Goal: Find contact information: Find contact information

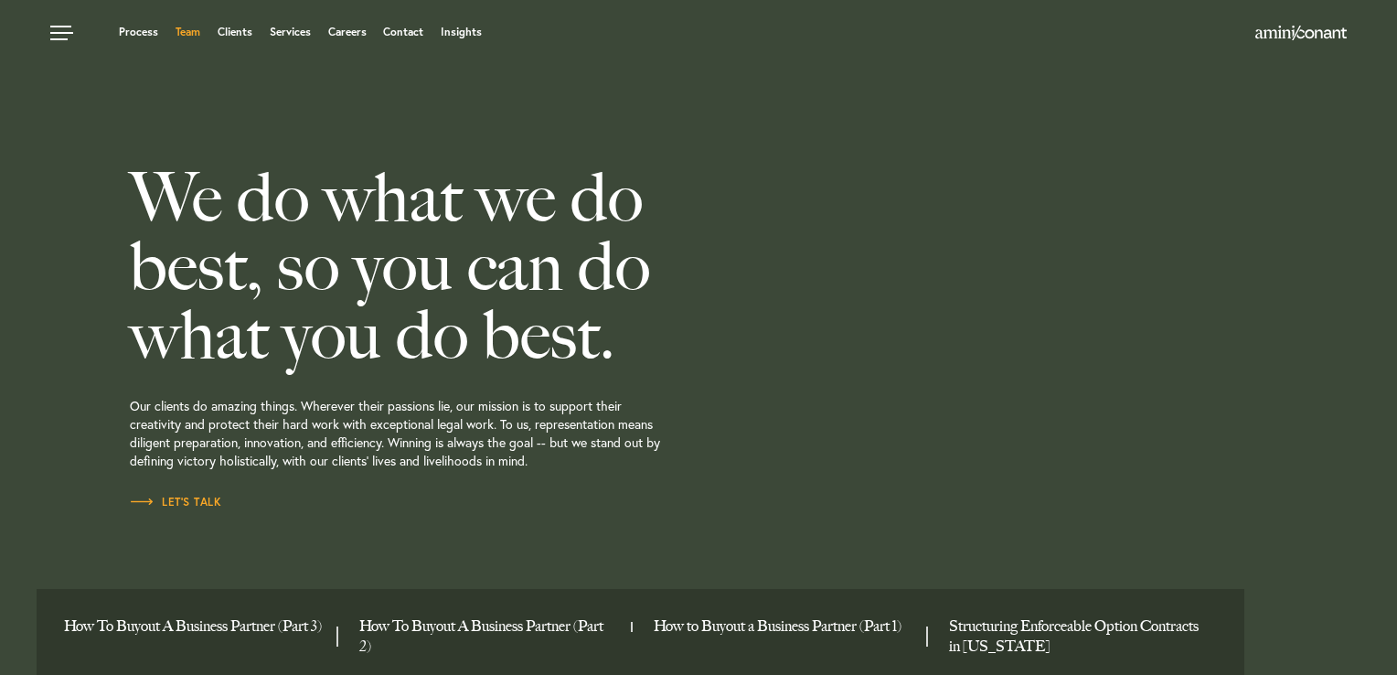
click at [190, 32] on link "Team" at bounding box center [188, 32] width 25 height 11
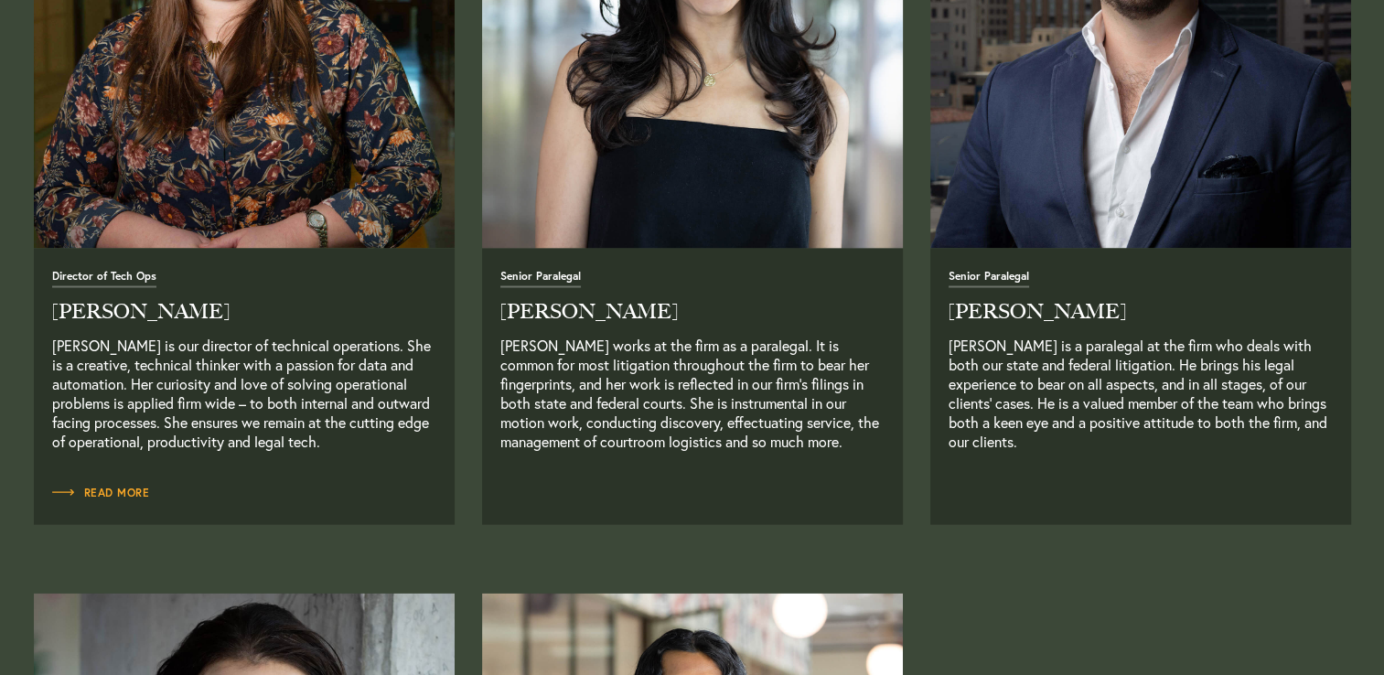
scroll to position [3967, 0]
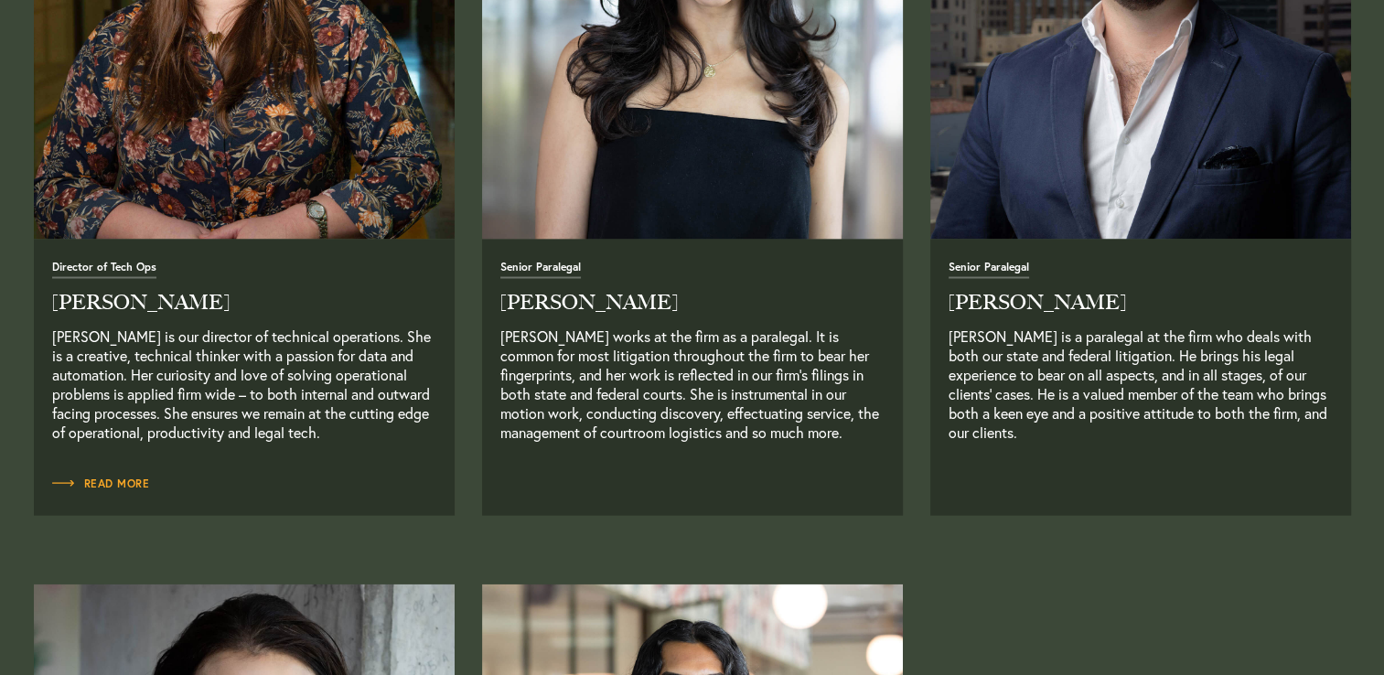
click at [702, 163] on img at bounding box center [692, 29] width 442 height 442
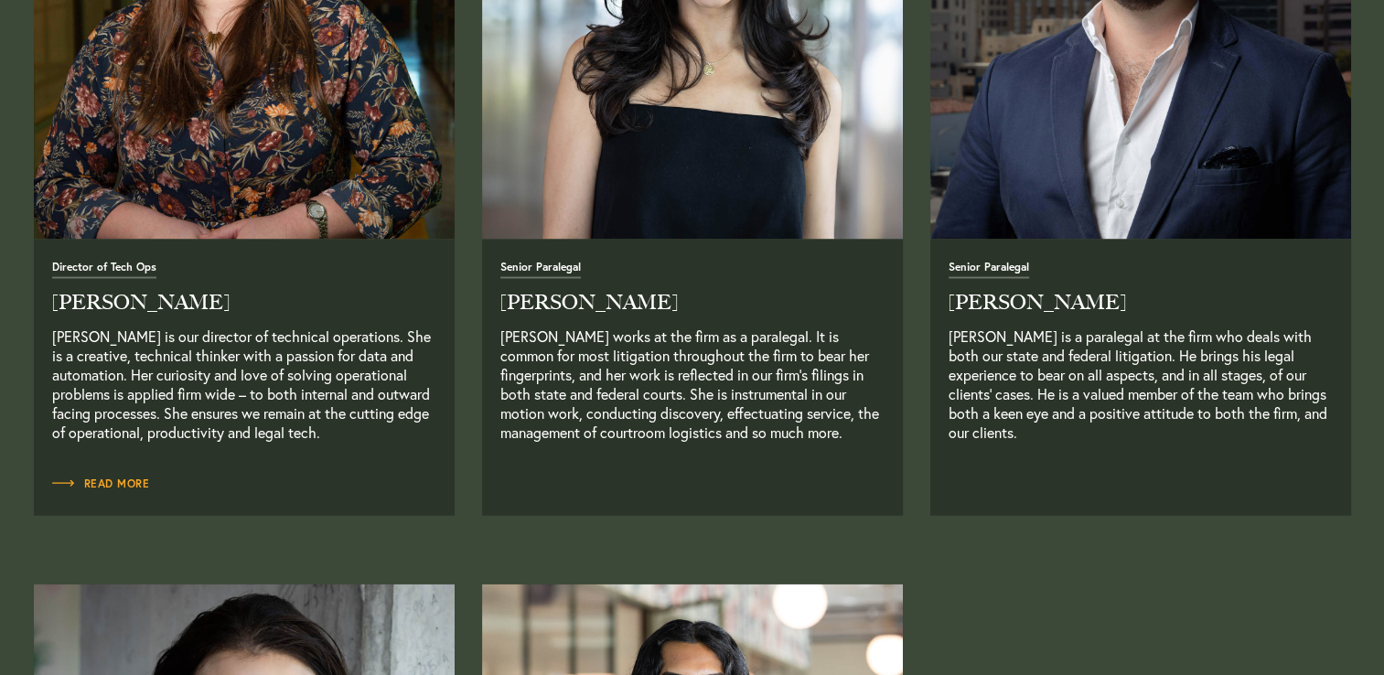
click at [604, 397] on p "[PERSON_NAME] works at the firm as a paralegal. It is common for most litigatio…" at bounding box center [692, 393] width 384 height 134
click at [563, 297] on h2 "Yesenia Castorena" at bounding box center [692, 303] width 384 height 20
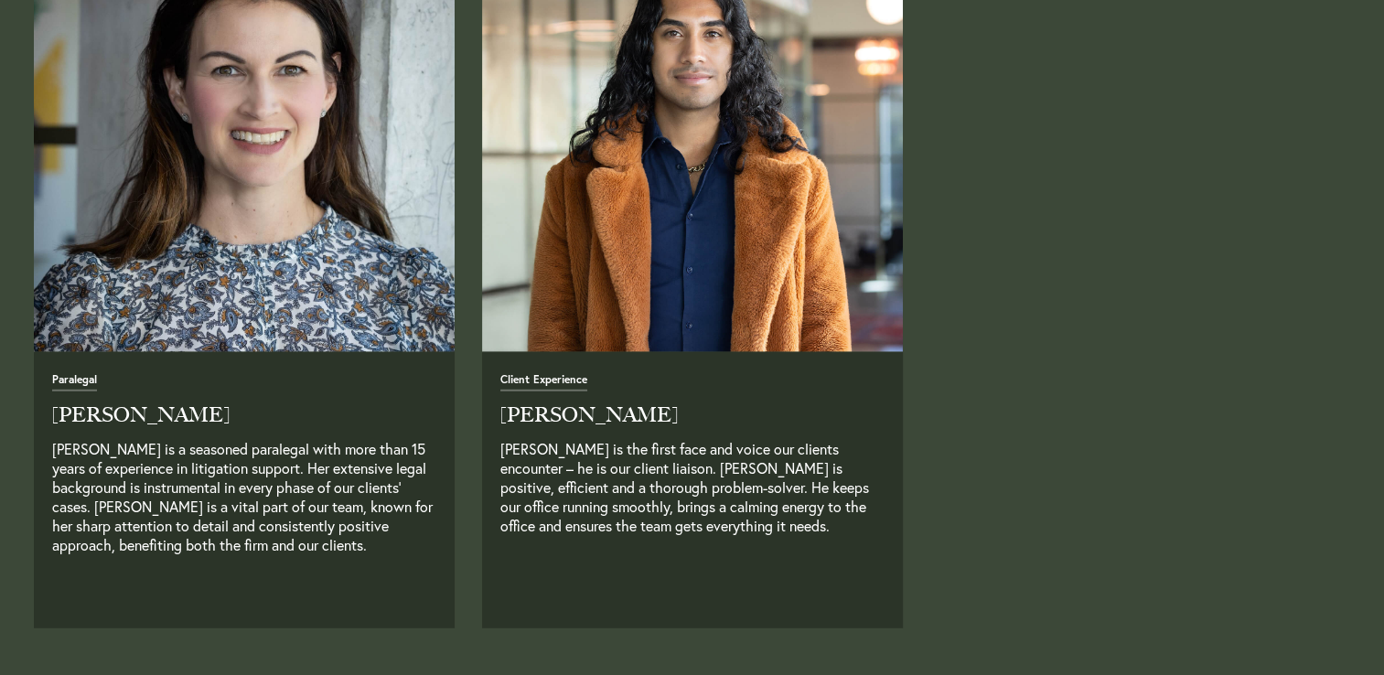
scroll to position [4630, 0]
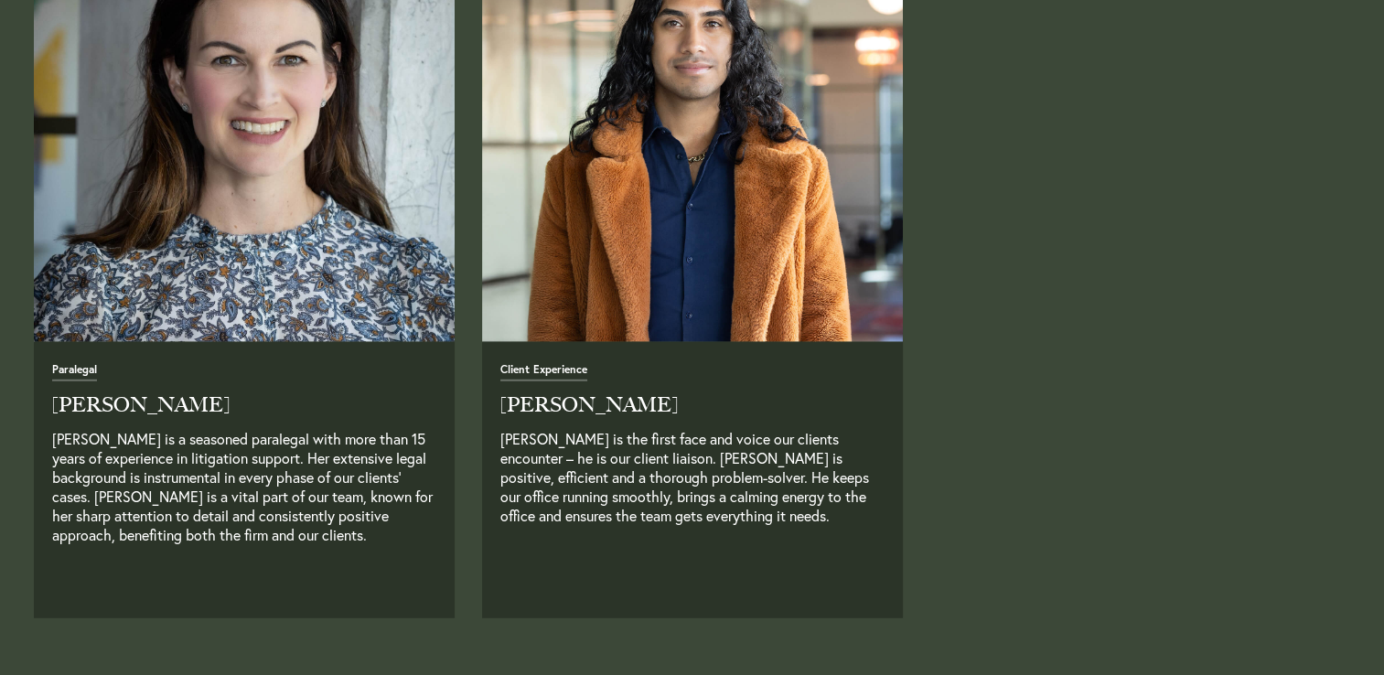
click at [549, 368] on span "Client Experience" at bounding box center [543, 372] width 87 height 17
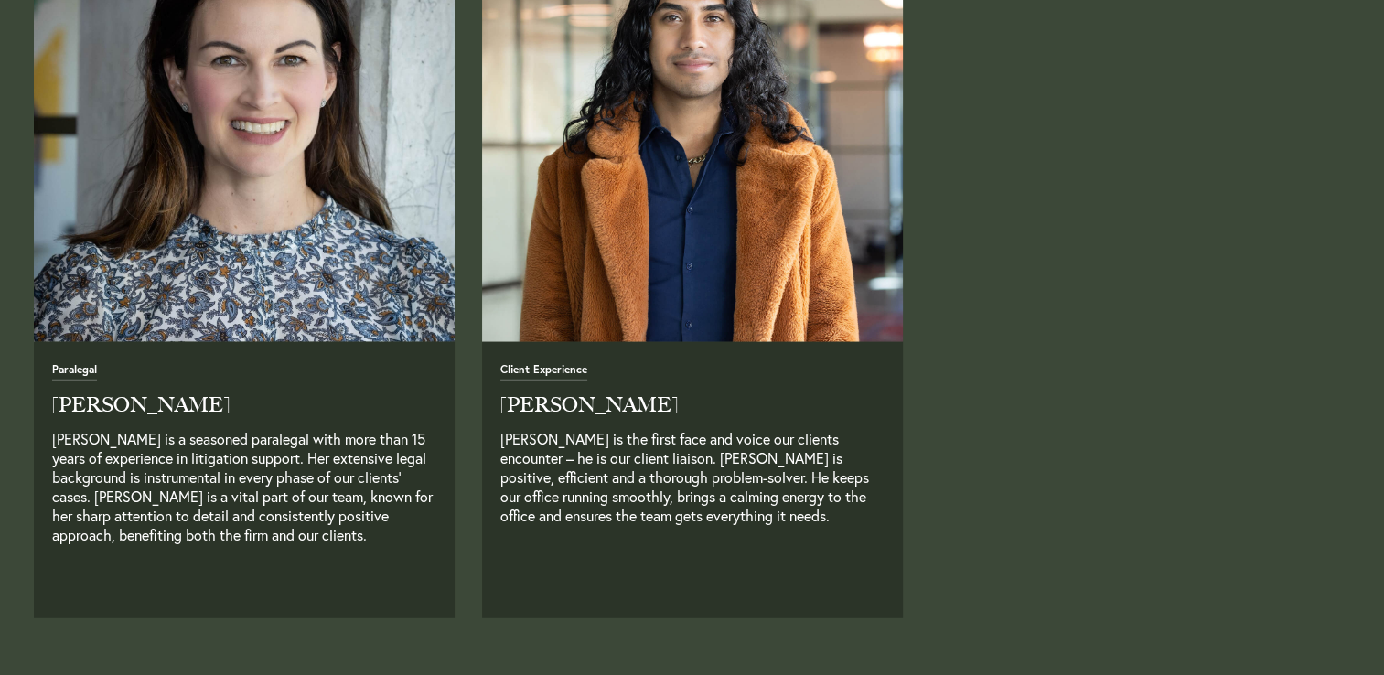
click at [704, 196] on img at bounding box center [692, 131] width 442 height 442
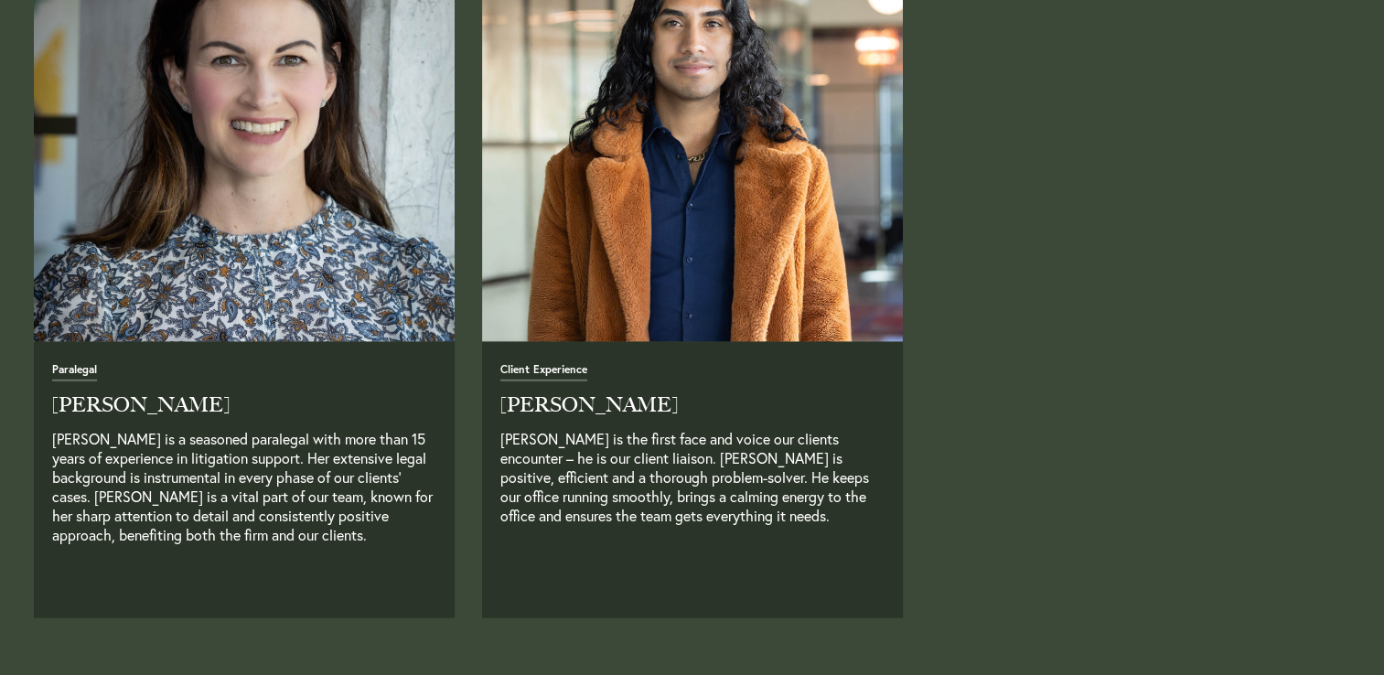
click at [652, 447] on p "Aaron is the first face and voice our clients encounter – he is our client liai…" at bounding box center [692, 496] width 384 height 134
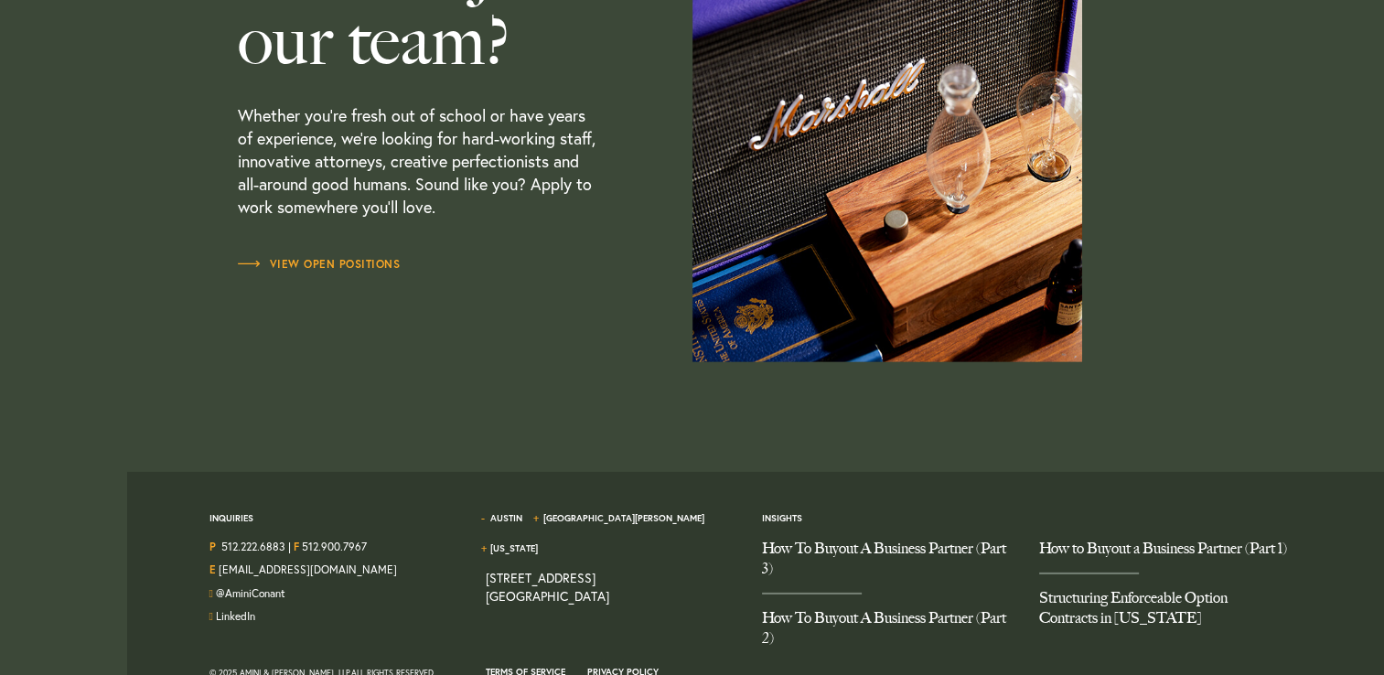
scroll to position [5521, 0]
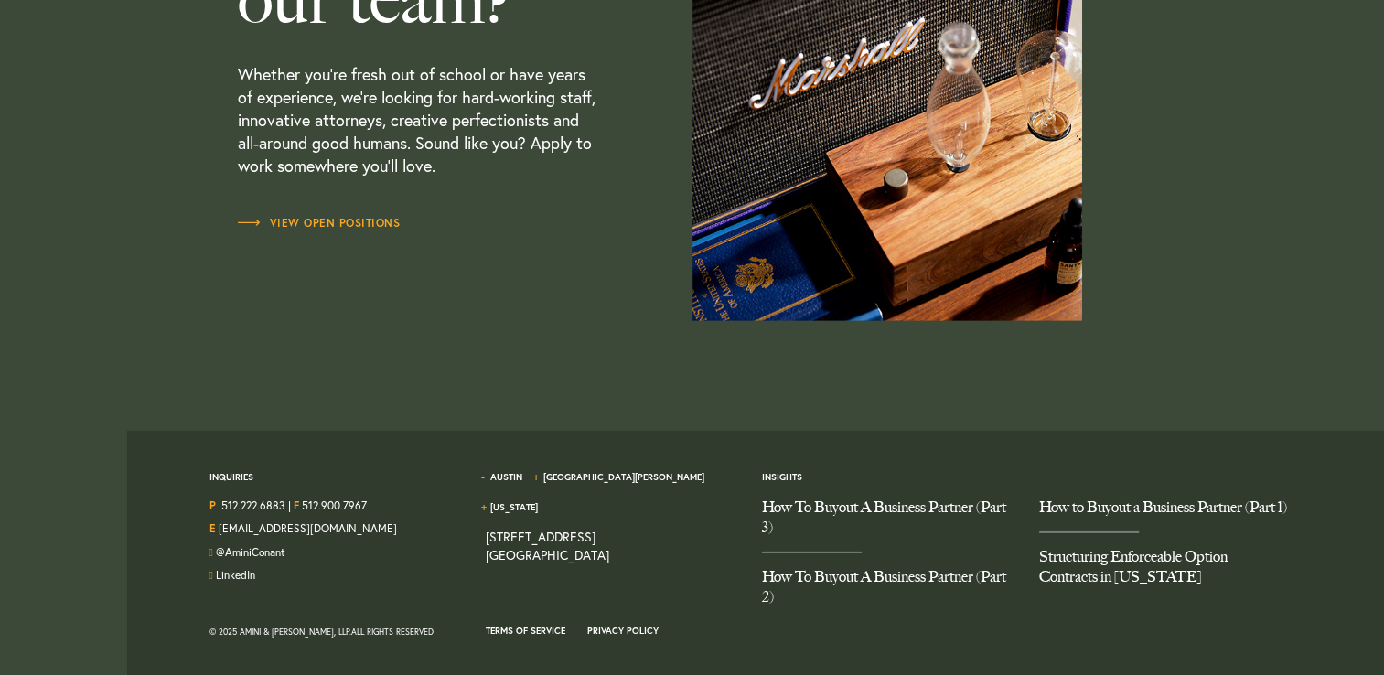
click at [364, 525] on div "E hello@aminiconant.com" at bounding box center [333, 532] width 249 height 24
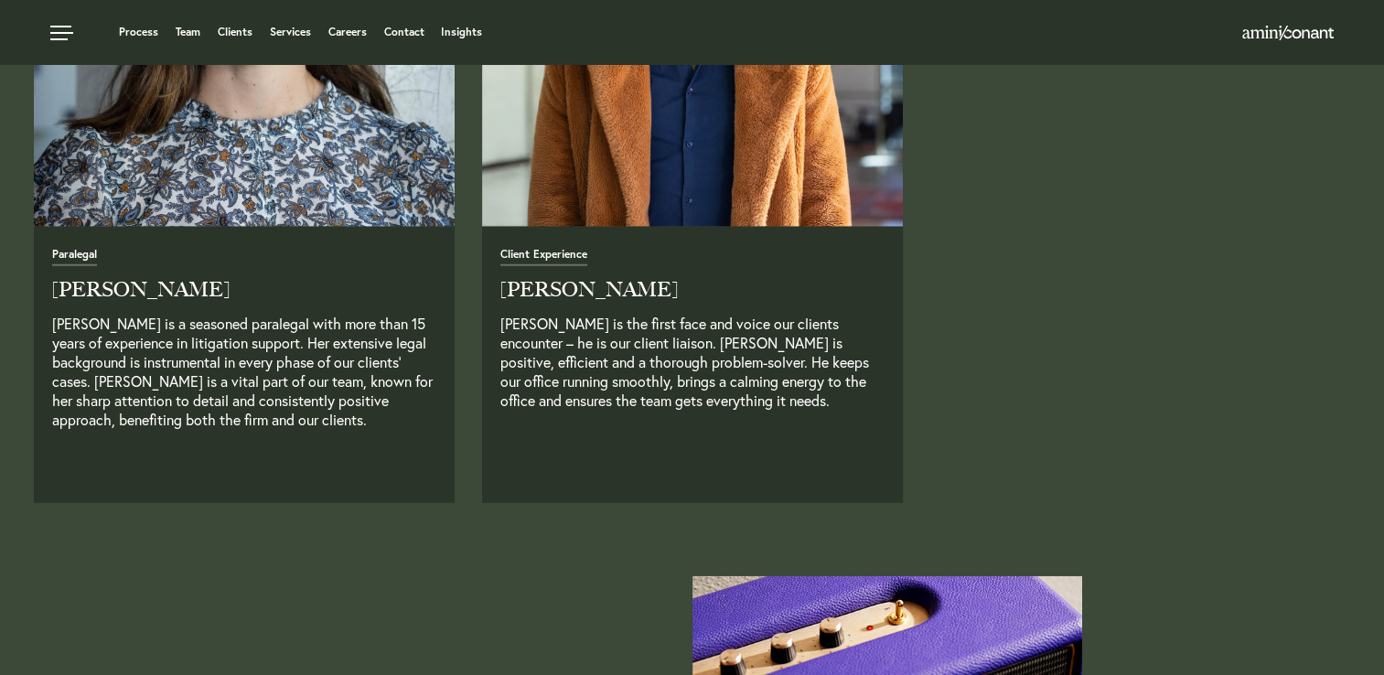
scroll to position [4735, 0]
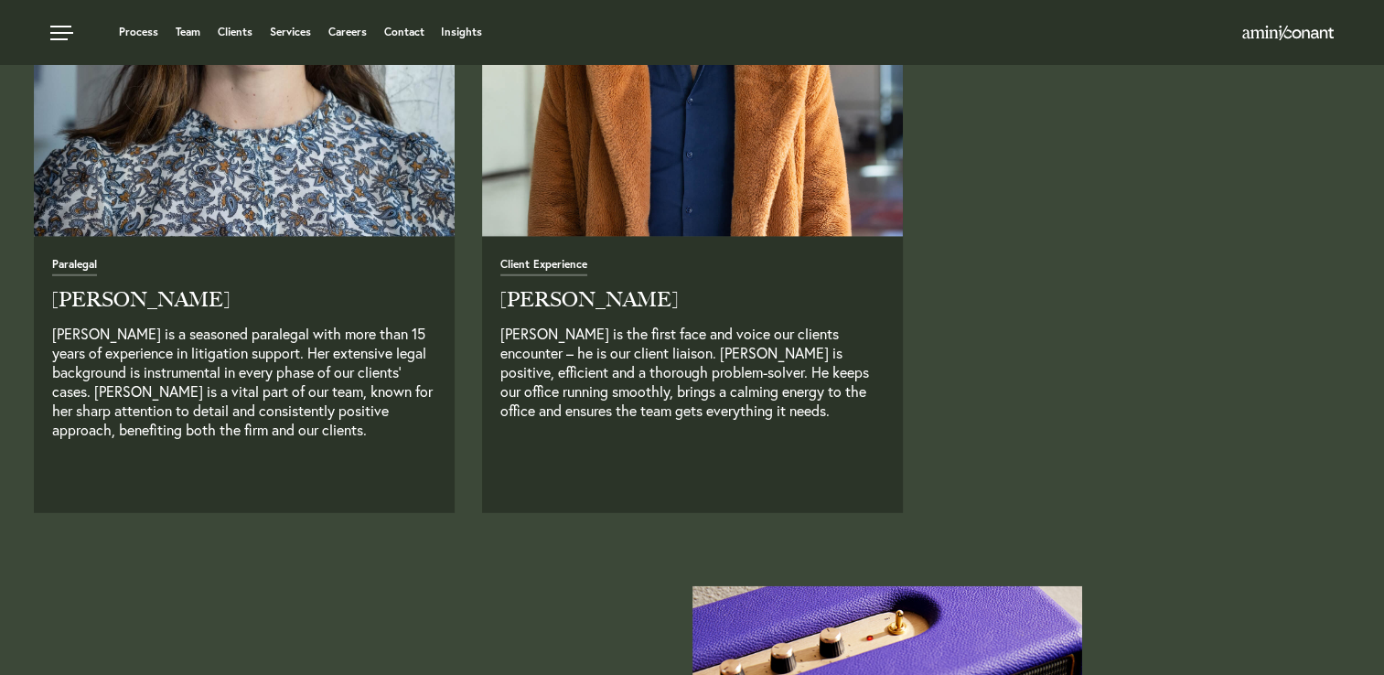
click at [623, 328] on p "Aaron is the first face and voice our clients encounter – he is our client liai…" at bounding box center [692, 391] width 384 height 134
click at [541, 270] on span "Client Experience" at bounding box center [543, 267] width 87 height 17
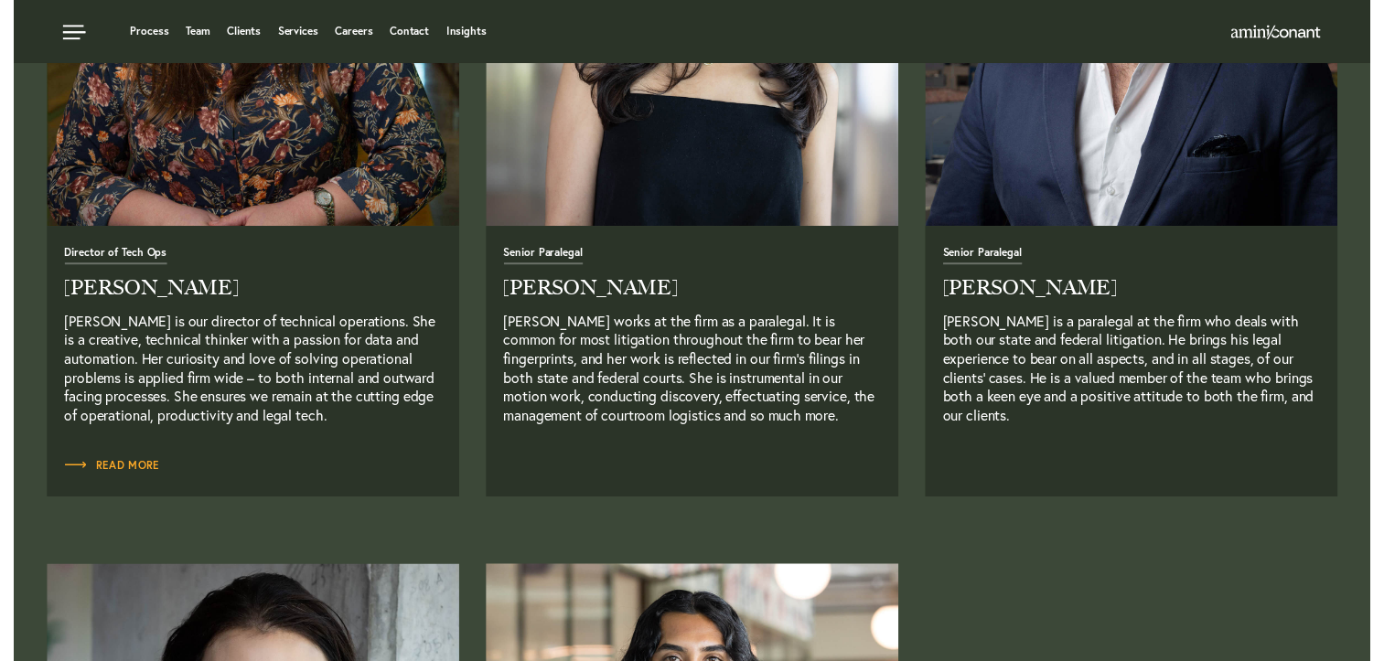
scroll to position [3976, 0]
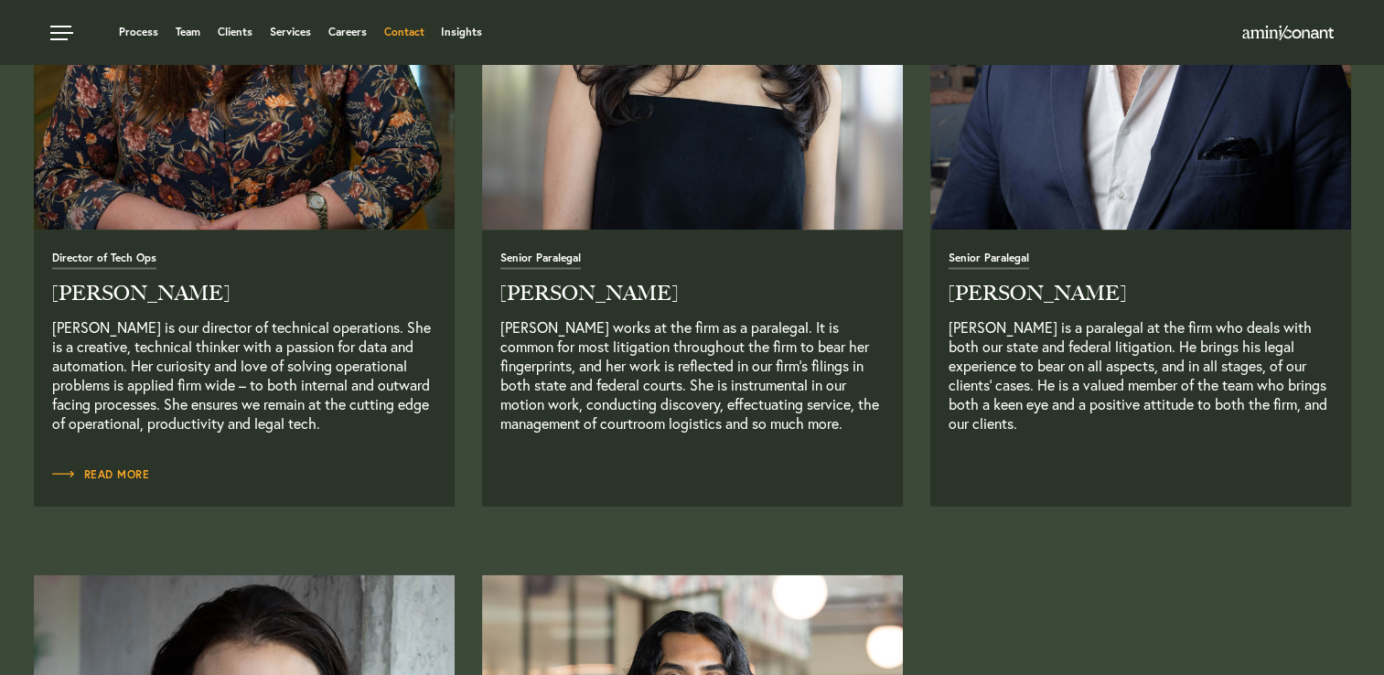
click at [395, 27] on link "Contact" at bounding box center [403, 32] width 40 height 11
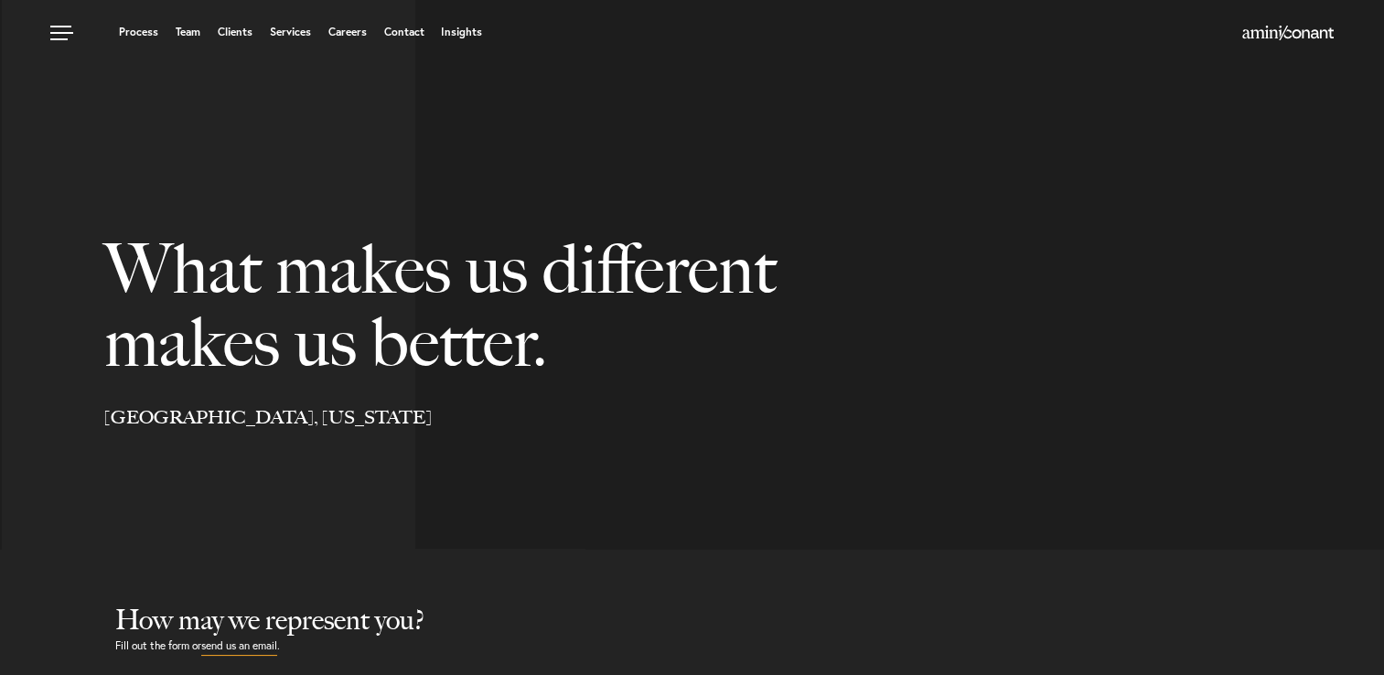
select select "Austin"
select select "Business and Civil Litigation"
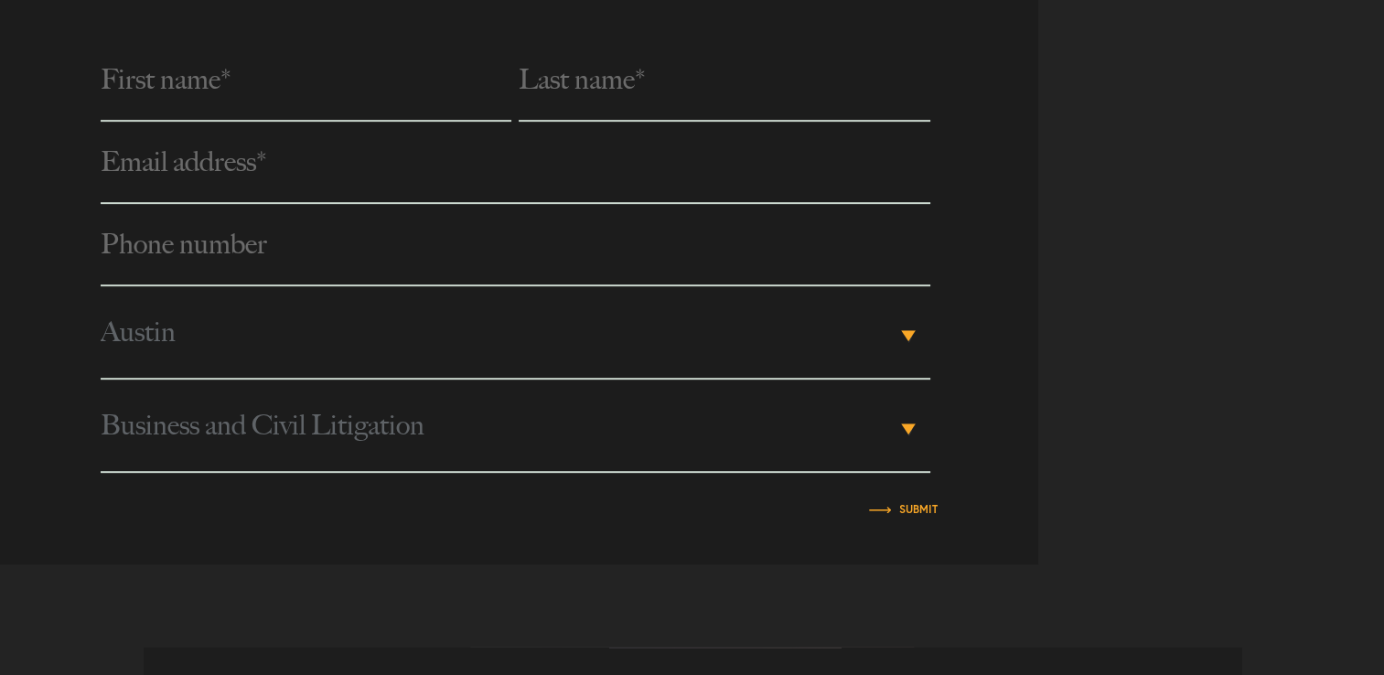
scroll to position [738, 0]
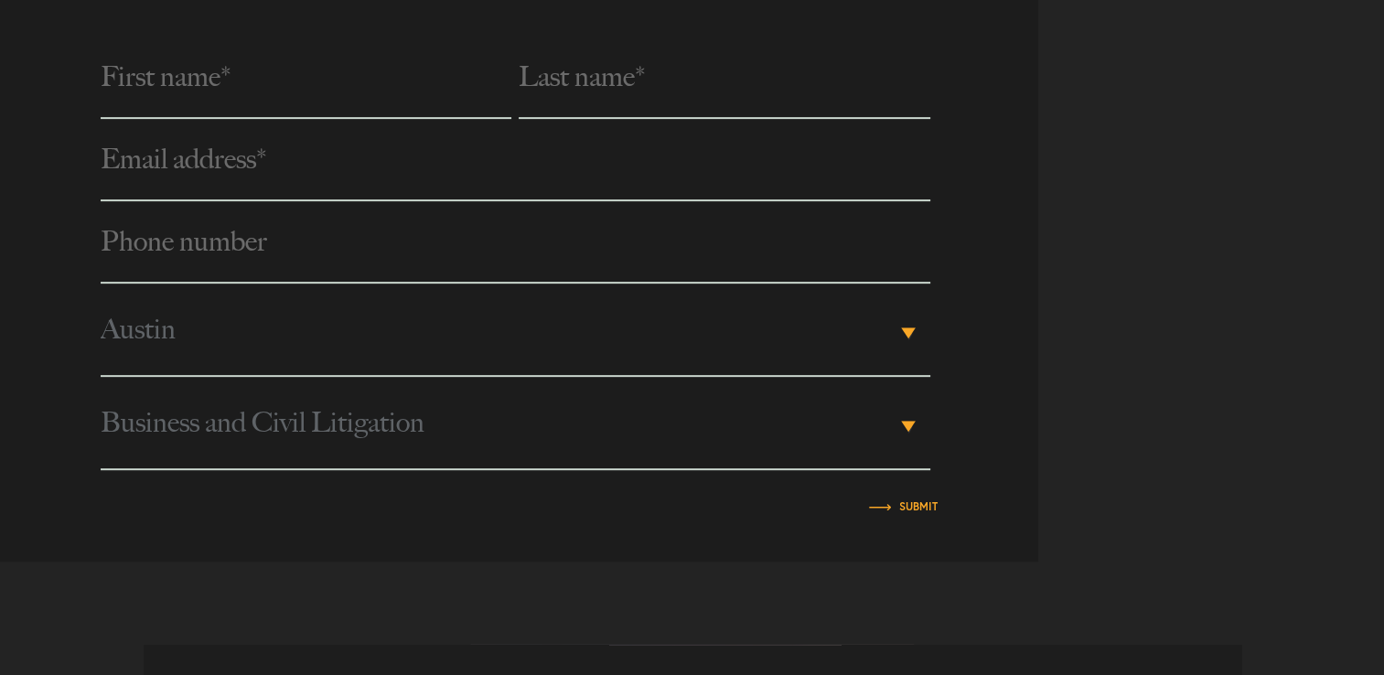
click at [902, 421] on b "▾" at bounding box center [908, 426] width 15 height 11
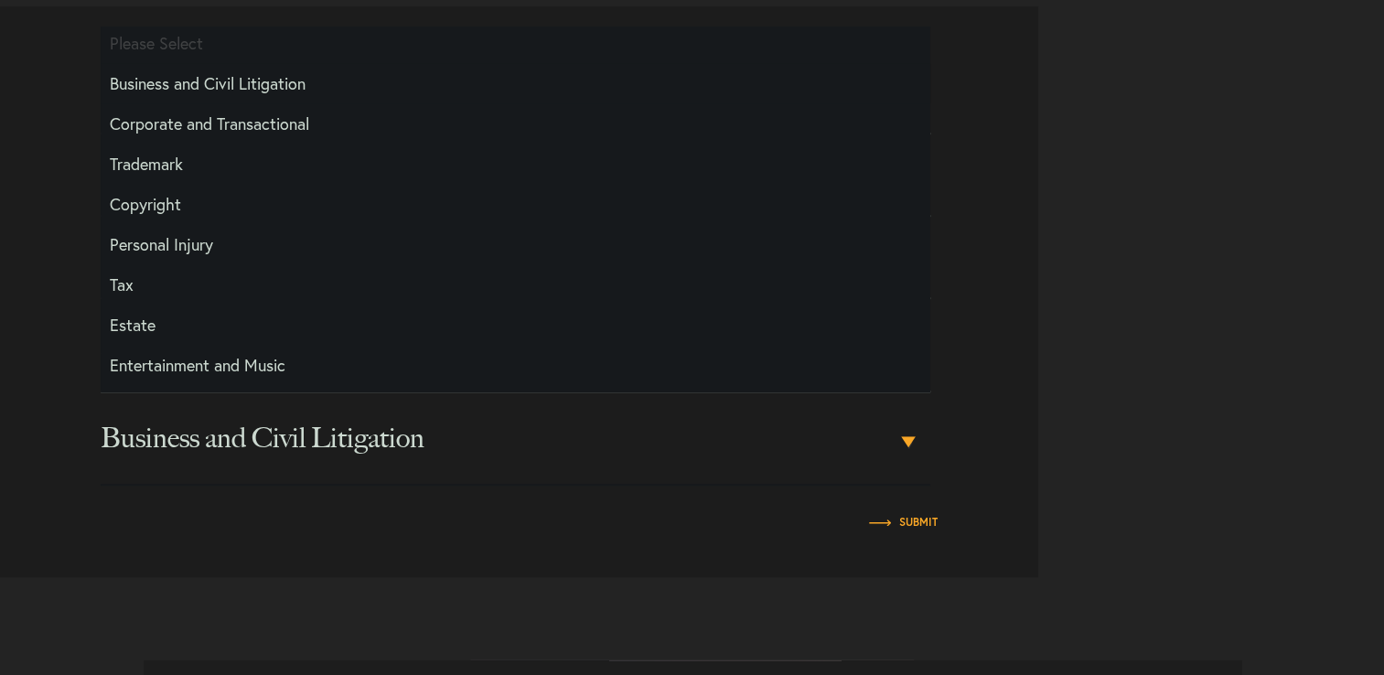
scroll to position [0, 0]
click at [1284, 294] on div "Phone number * City Please Select Austin Los Angeles New York Austin ▾ Please S…" at bounding box center [692, 291] width 1384 height 571
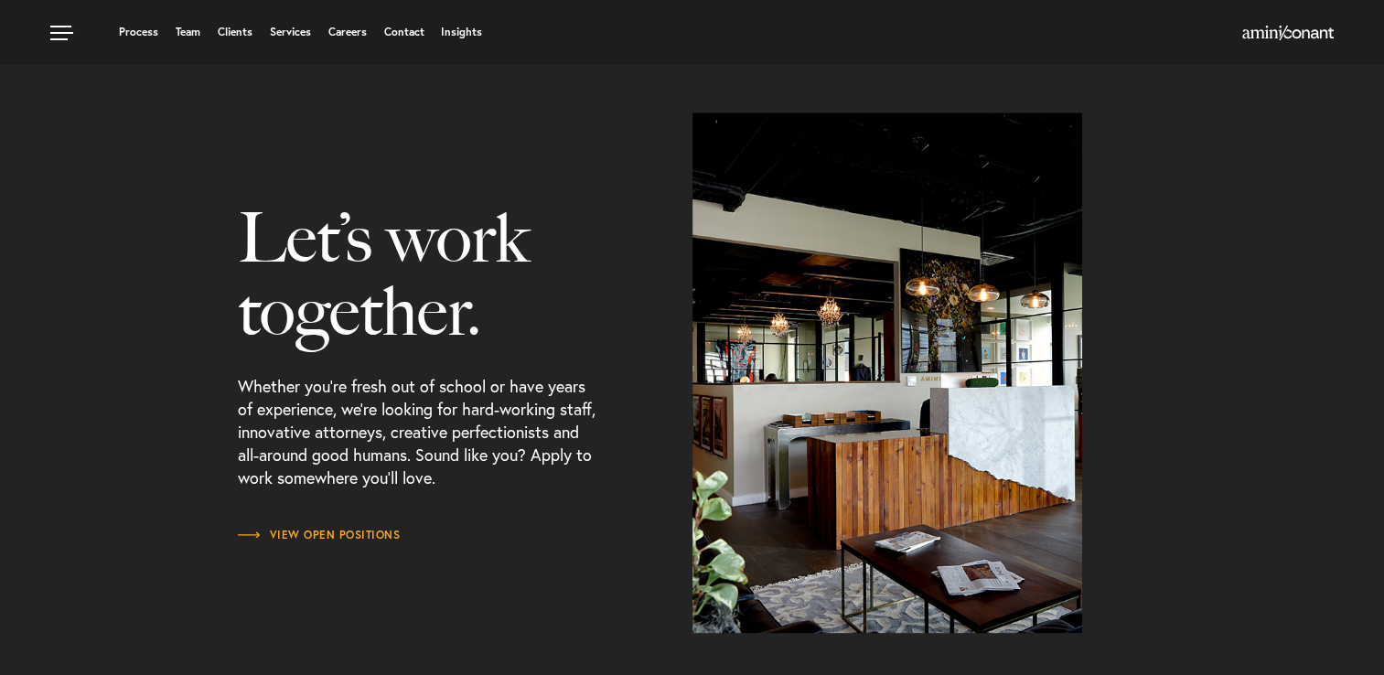
scroll to position [2457, 0]
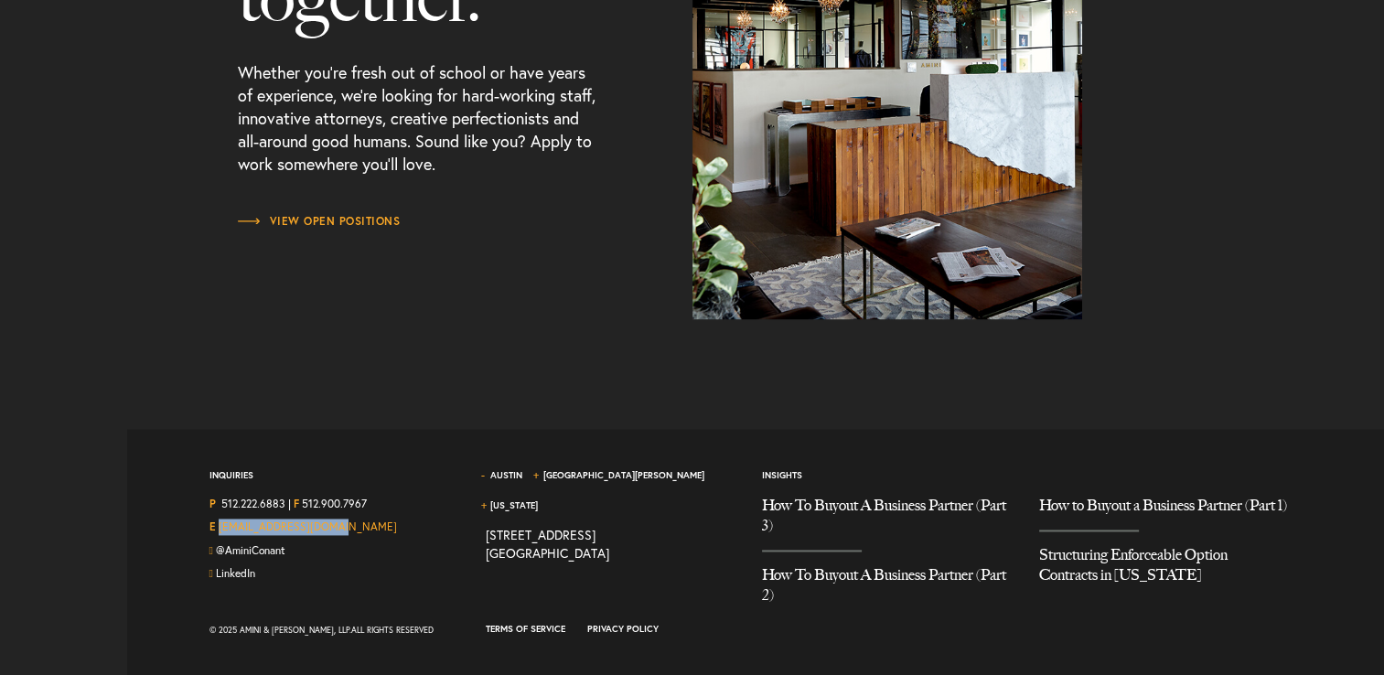
drag, startPoint x: 344, startPoint y: 526, endPoint x: 218, endPoint y: 525, distance: 126.2
click at [218, 525] on div "E [EMAIL_ADDRESS][DOMAIN_NAME]" at bounding box center [333, 531] width 249 height 24
copy link "[EMAIL_ADDRESS][DOMAIN_NAME]"
click at [143, 479] on div "Inquiries P 512.222.6883 | F 512.900.7967 E hello@aminiconant.com @AminiConant …" at bounding box center [748, 553] width 1215 height 248
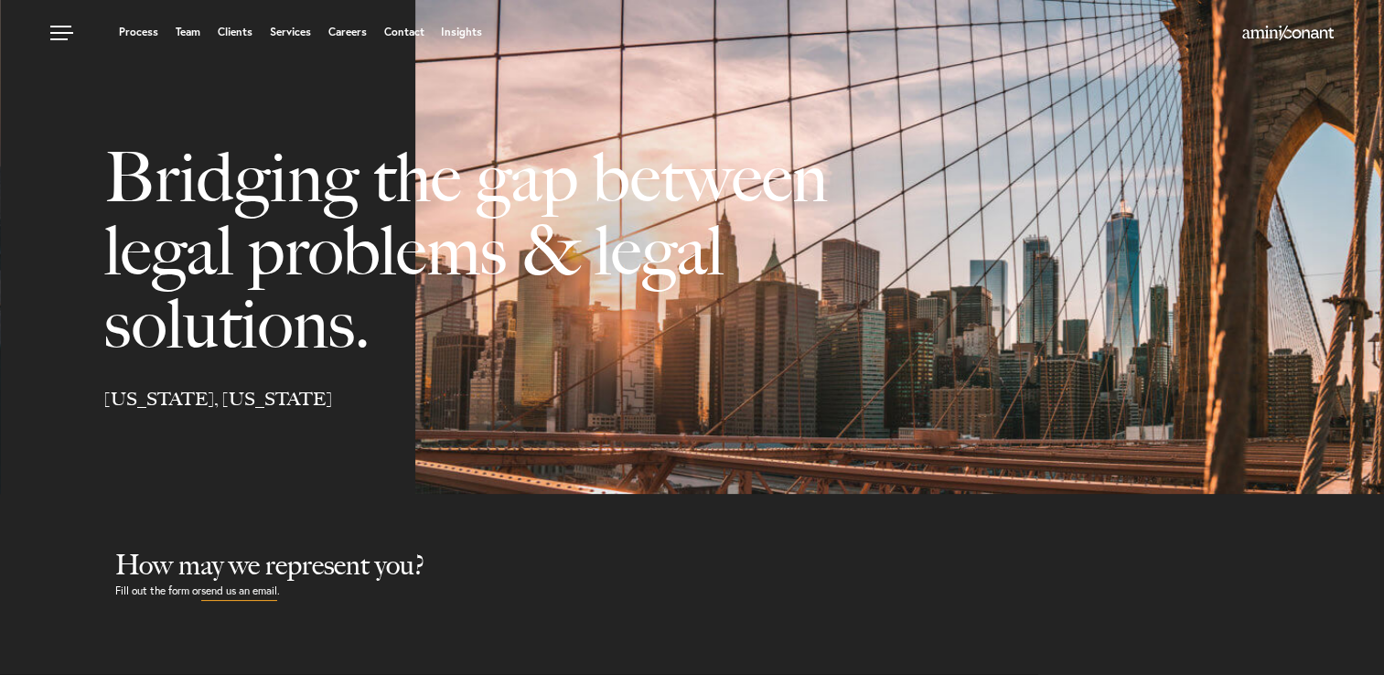
scroll to position [0, 0]
